Goal: Check status: Check status

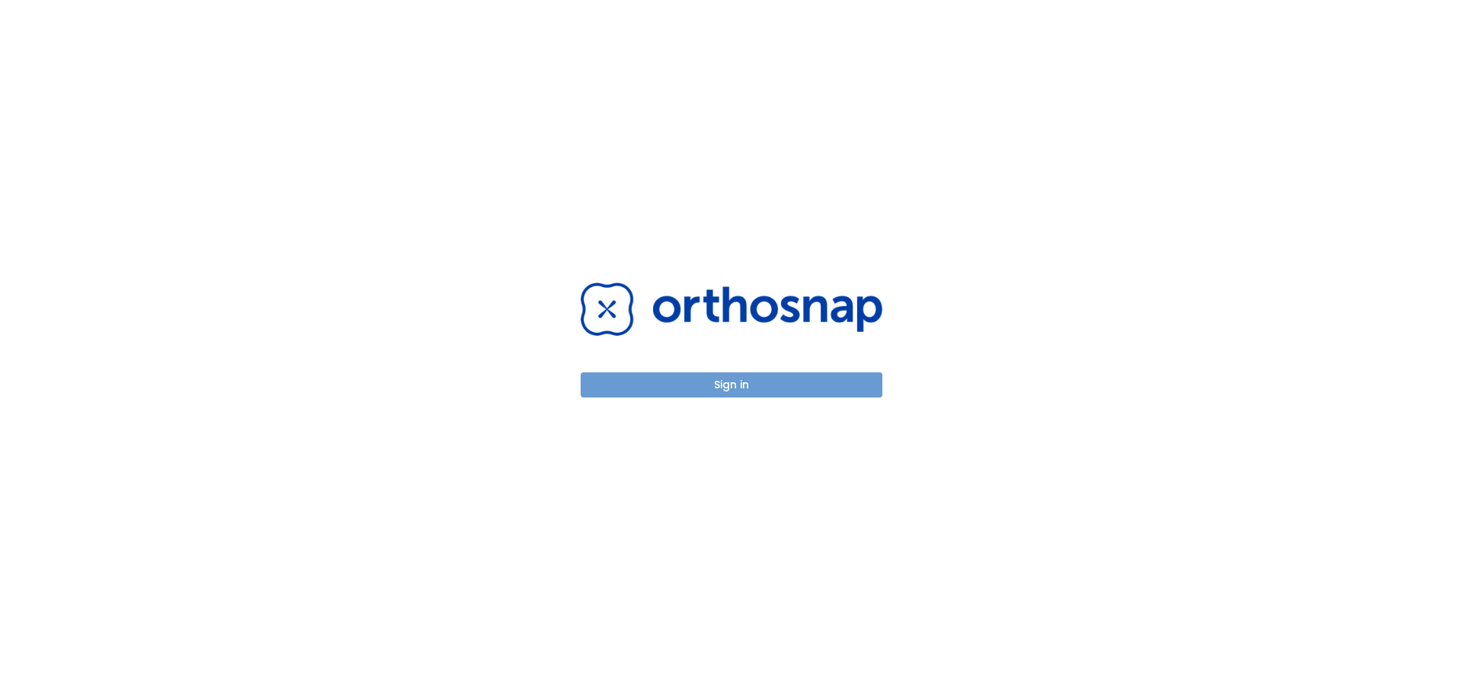
click at [741, 386] on button "Sign in" at bounding box center [732, 385] width 302 height 25
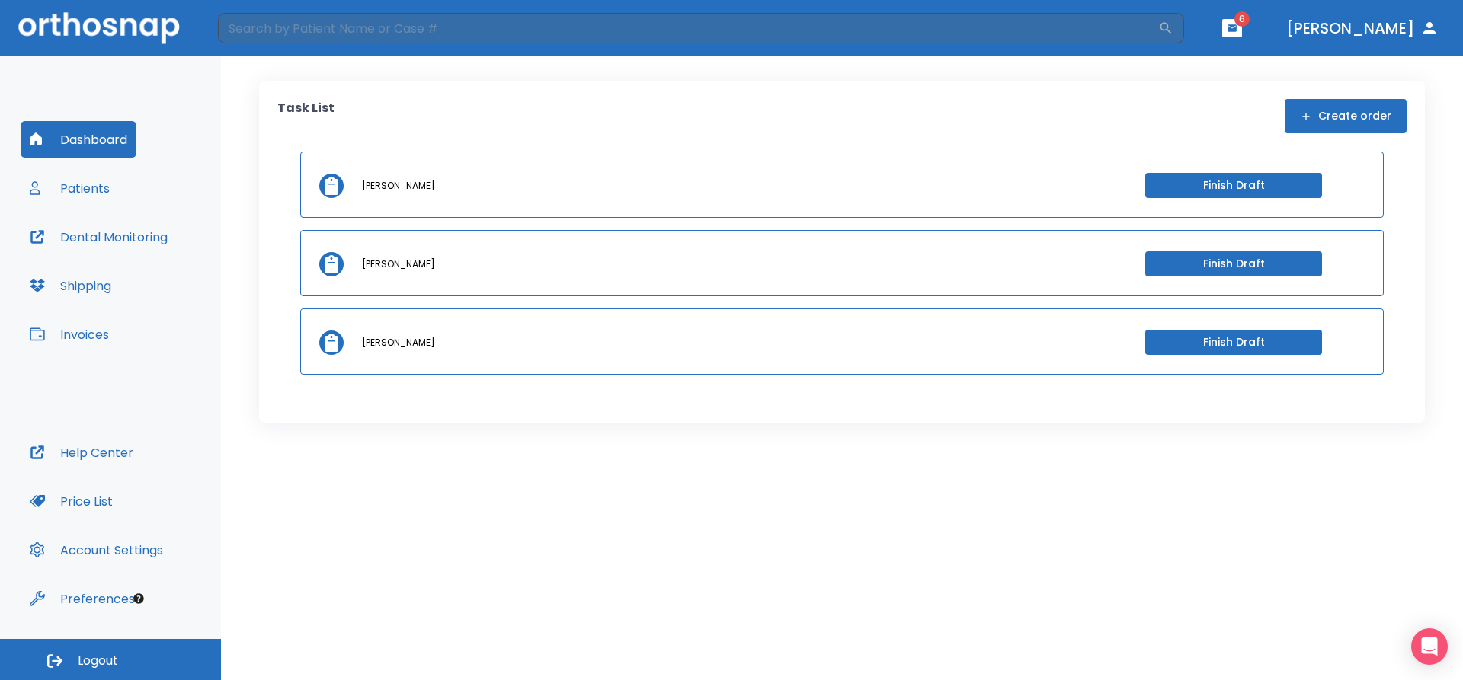
click at [87, 149] on button "Dashboard" at bounding box center [79, 139] width 116 height 37
click at [103, 184] on button "Patients" at bounding box center [70, 188] width 98 height 37
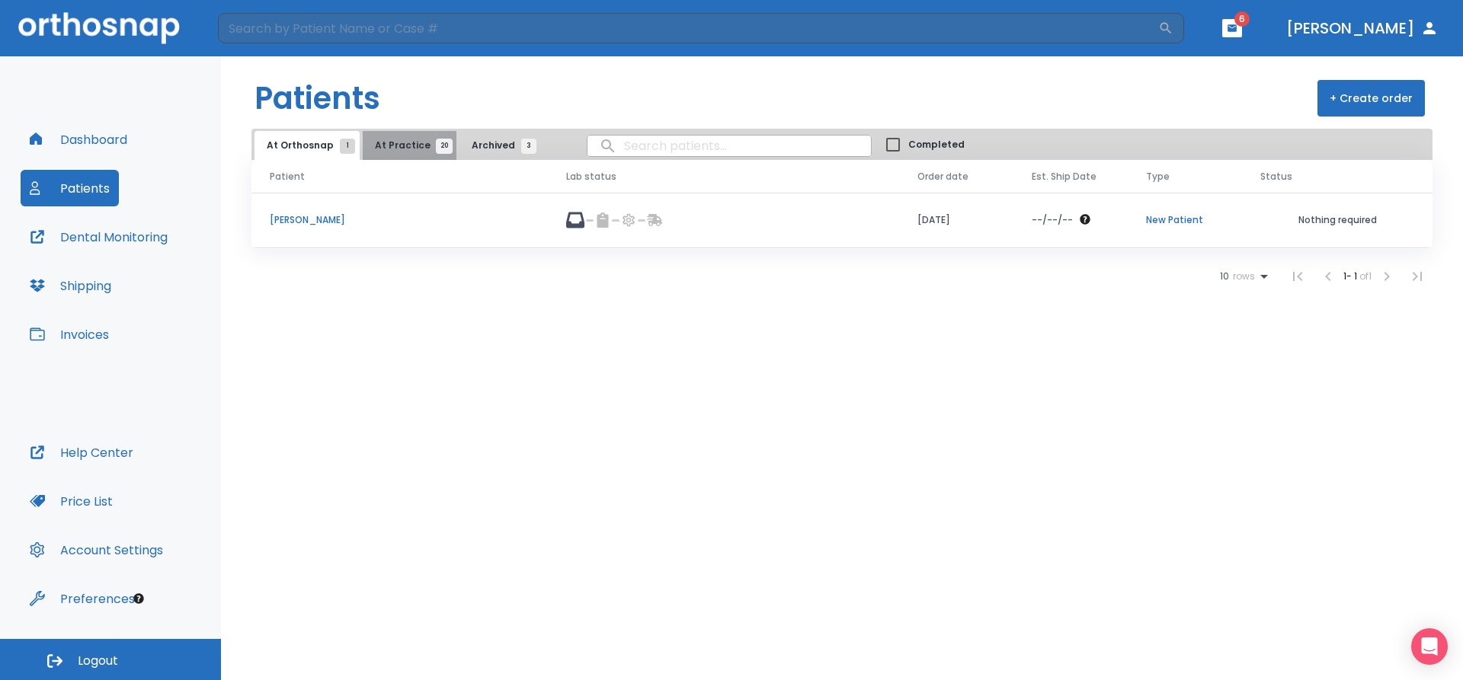
click at [408, 151] on span "At Practice 20" at bounding box center [409, 146] width 69 height 14
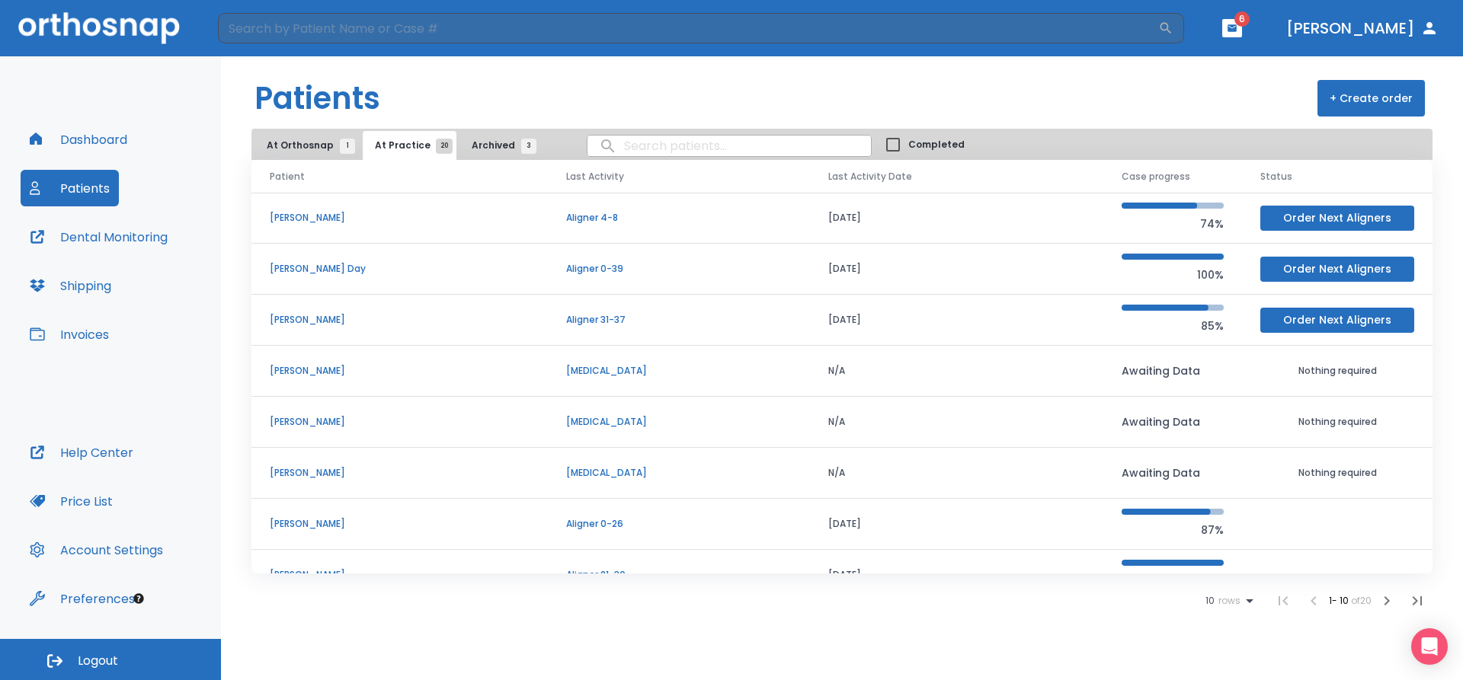
click at [327, 521] on p "[PERSON_NAME]" at bounding box center [400, 524] width 260 height 14
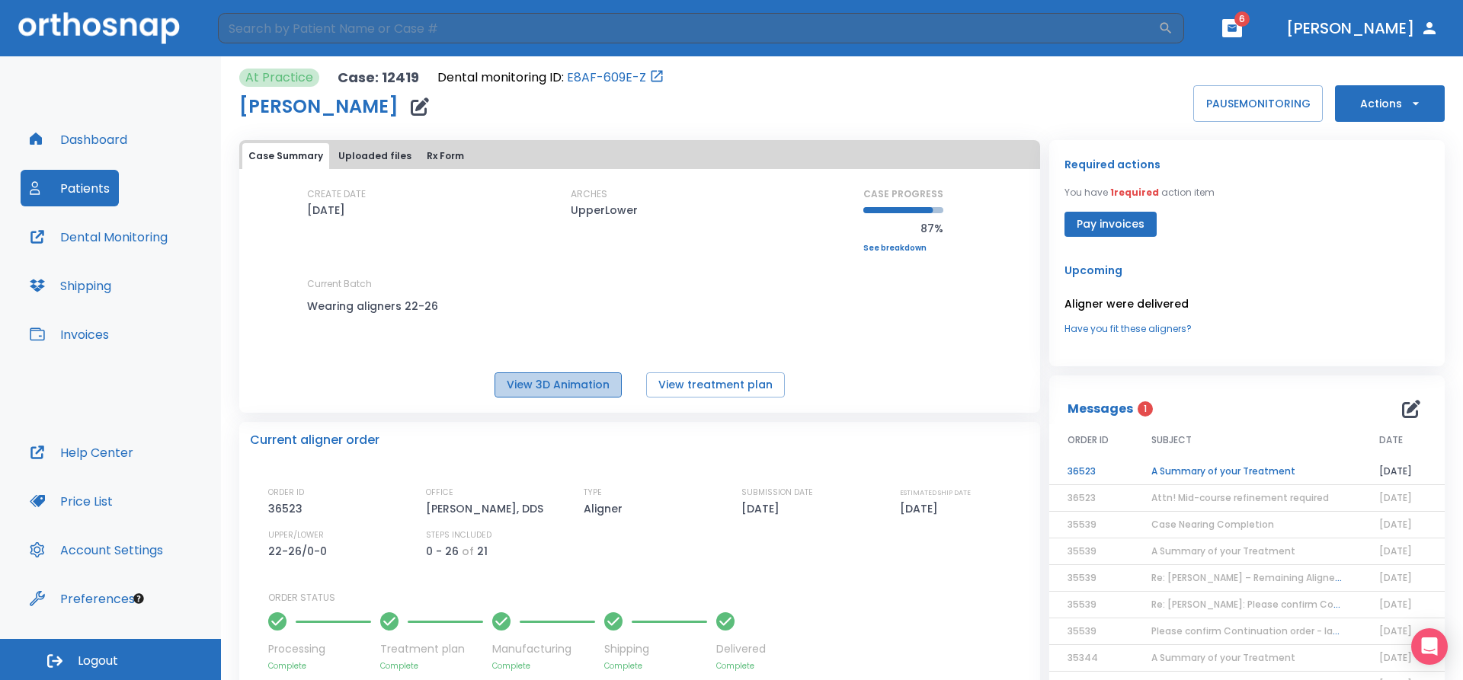
click at [546, 392] on button "View 3D Animation" at bounding box center [557, 385] width 127 height 25
